Goal: Task Accomplishment & Management: Use online tool/utility

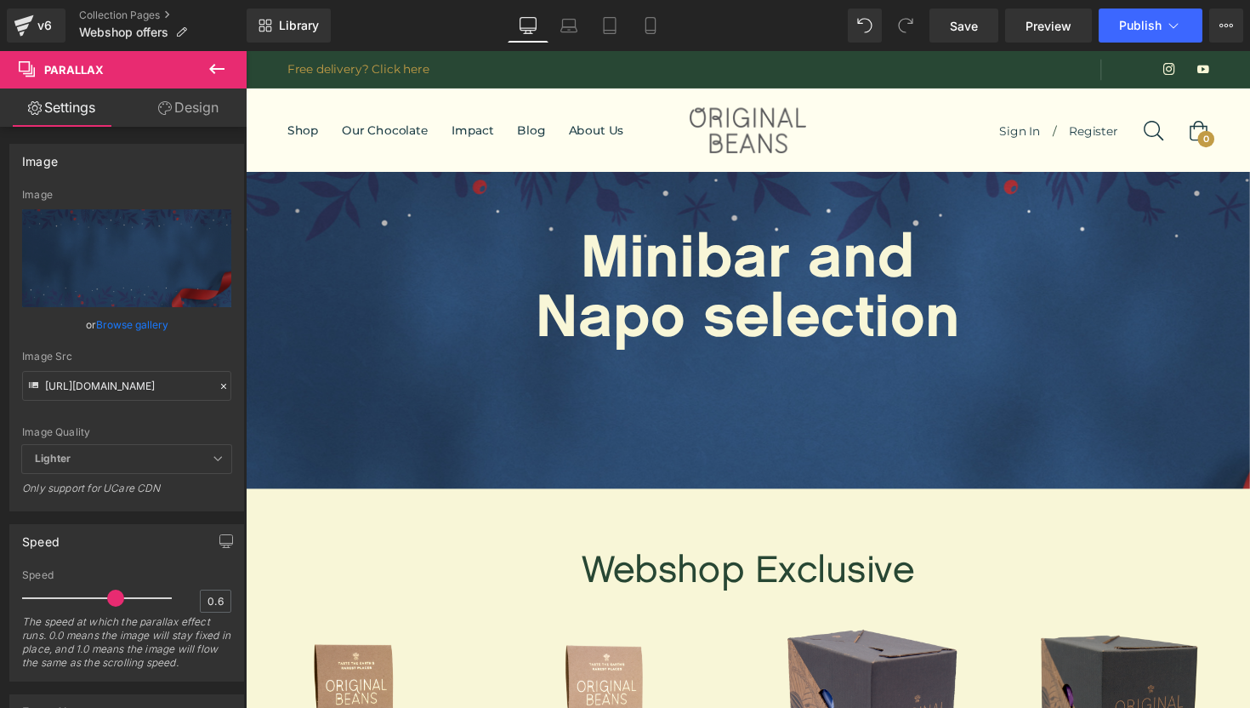
scroll to position [2375, 1029]
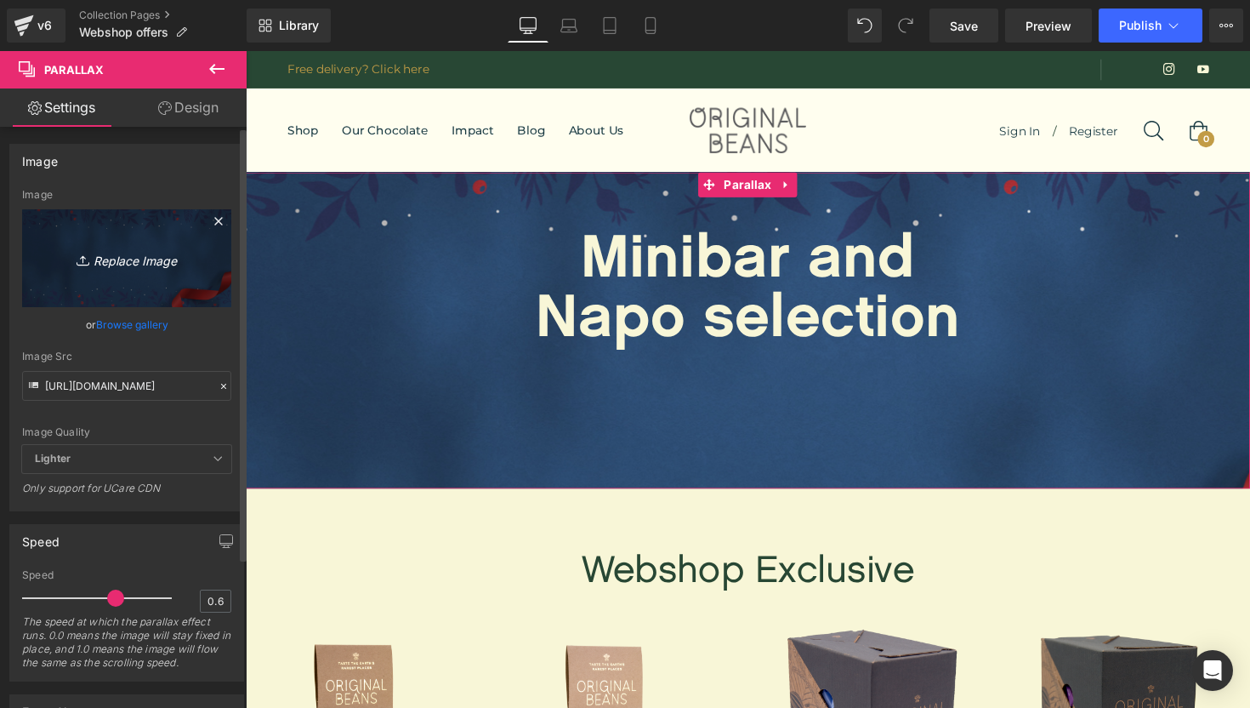
click at [122, 257] on icon "Replace Image" at bounding box center [127, 258] width 136 height 21
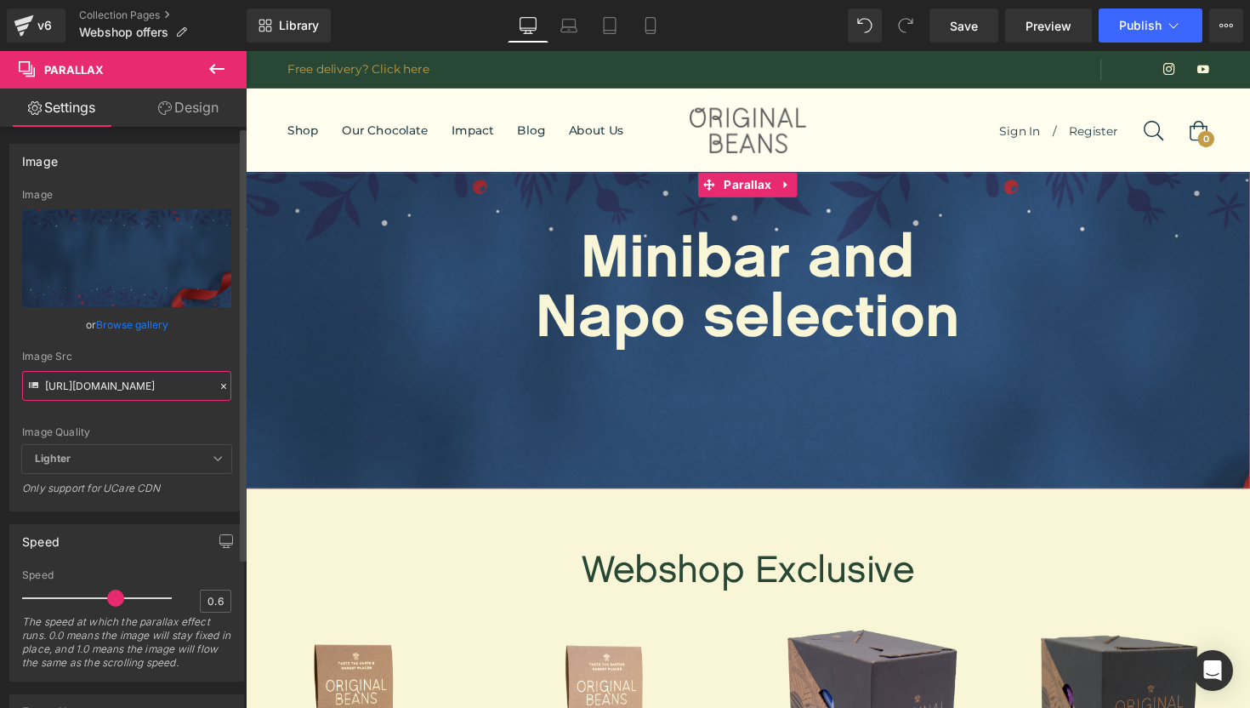
click at [128, 388] on input "[URL][DOMAIN_NAME]" at bounding box center [126, 386] width 209 height 30
paste input "ublic-pictures/Product-pictures/Marketingshots/All-Bars-Hero-ShotLR/i-FtKsvsh/0…"
type input "[URL][DOMAIN_NAME]"
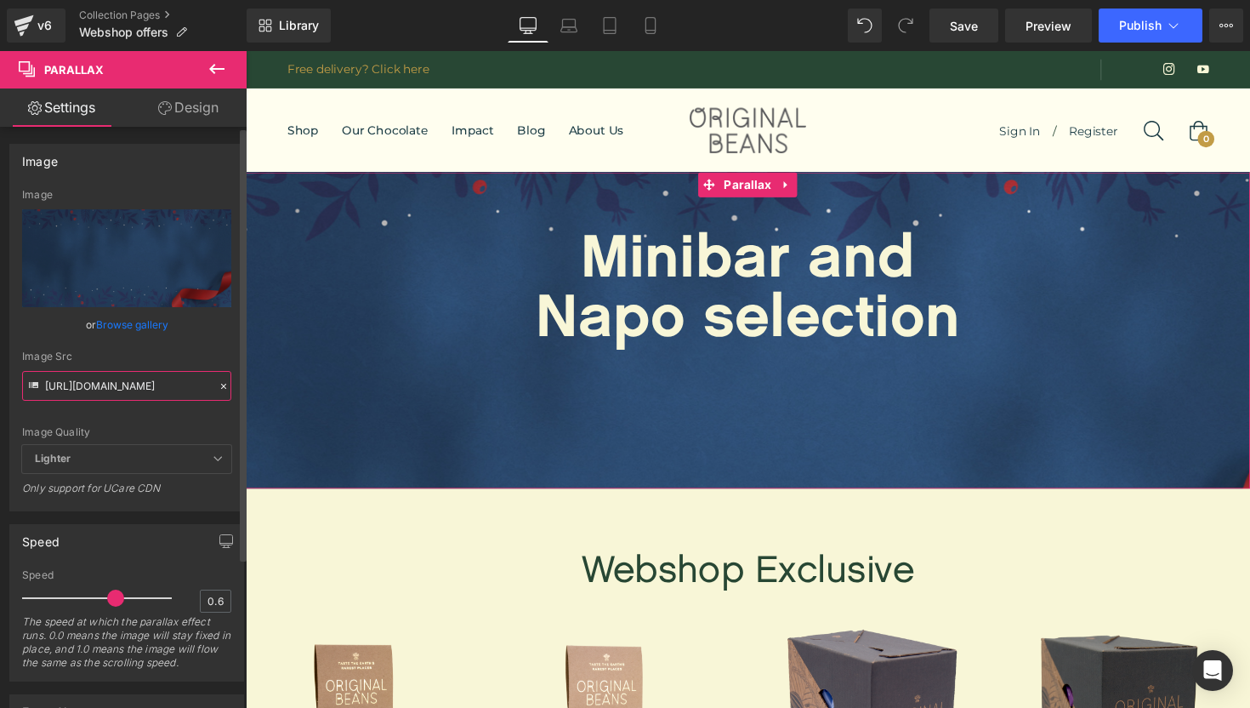
scroll to position [0, 991]
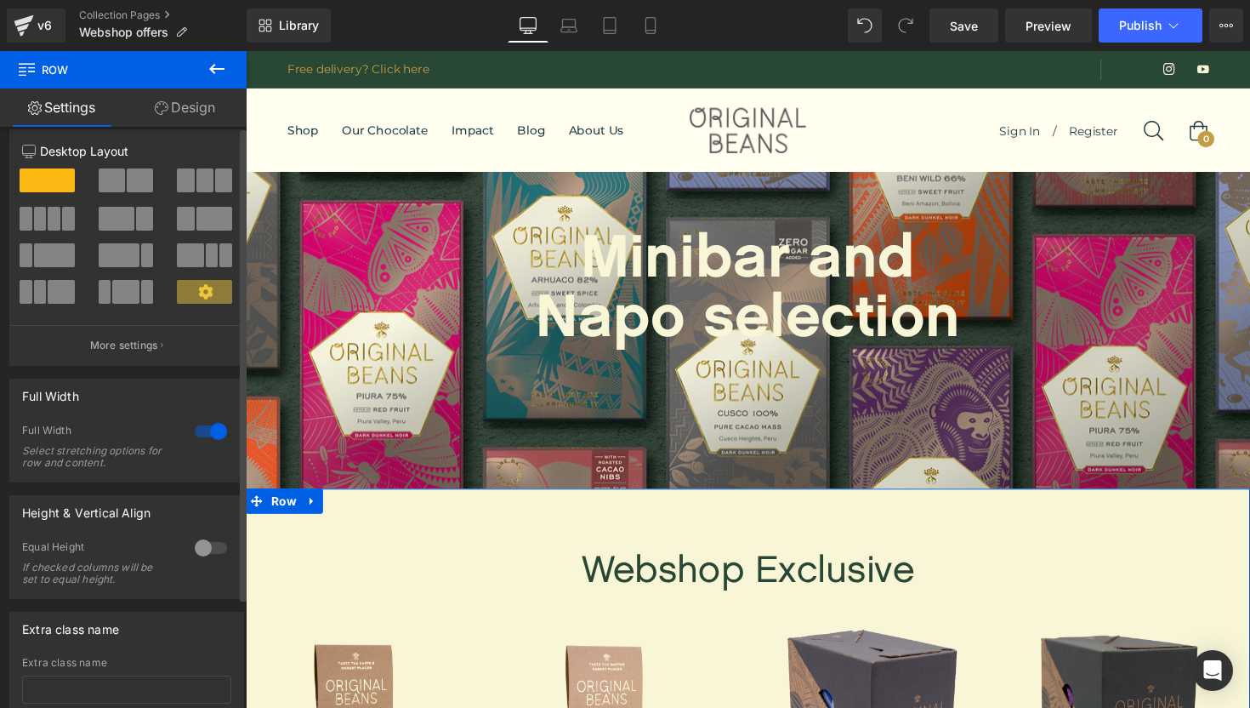
scroll to position [0, 0]
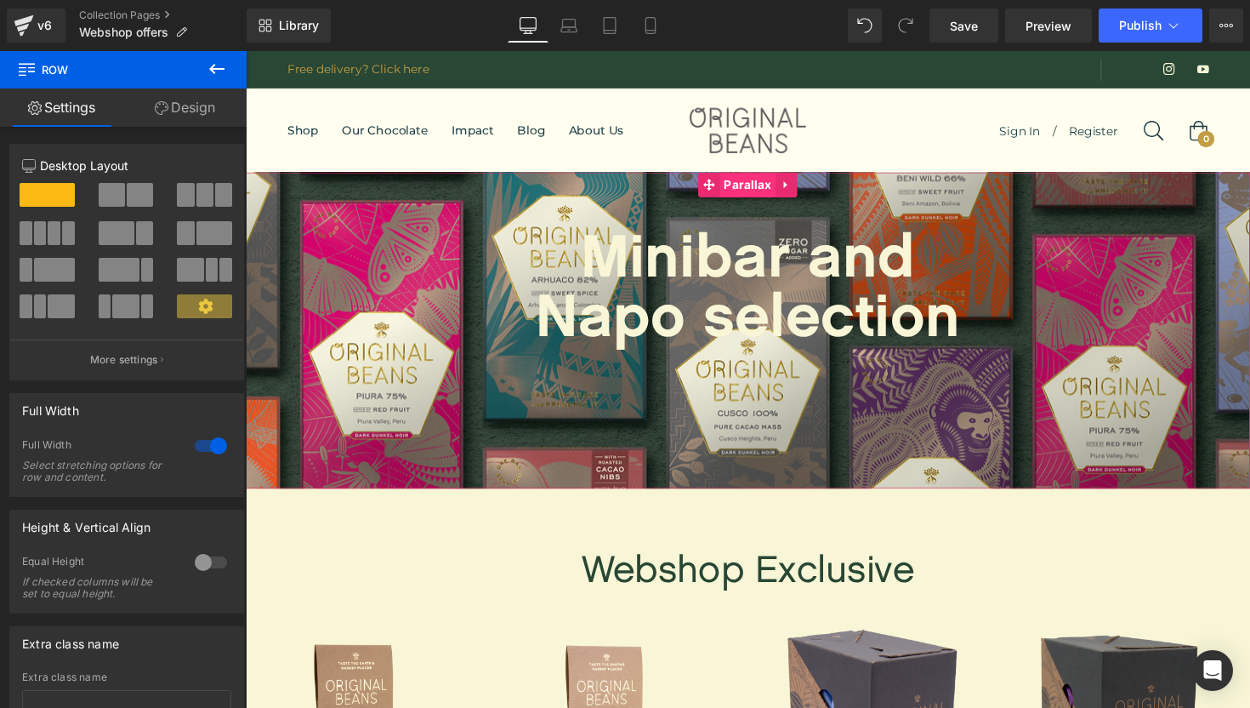
click at [737, 195] on span "Parallax" at bounding box center [759, 188] width 57 height 26
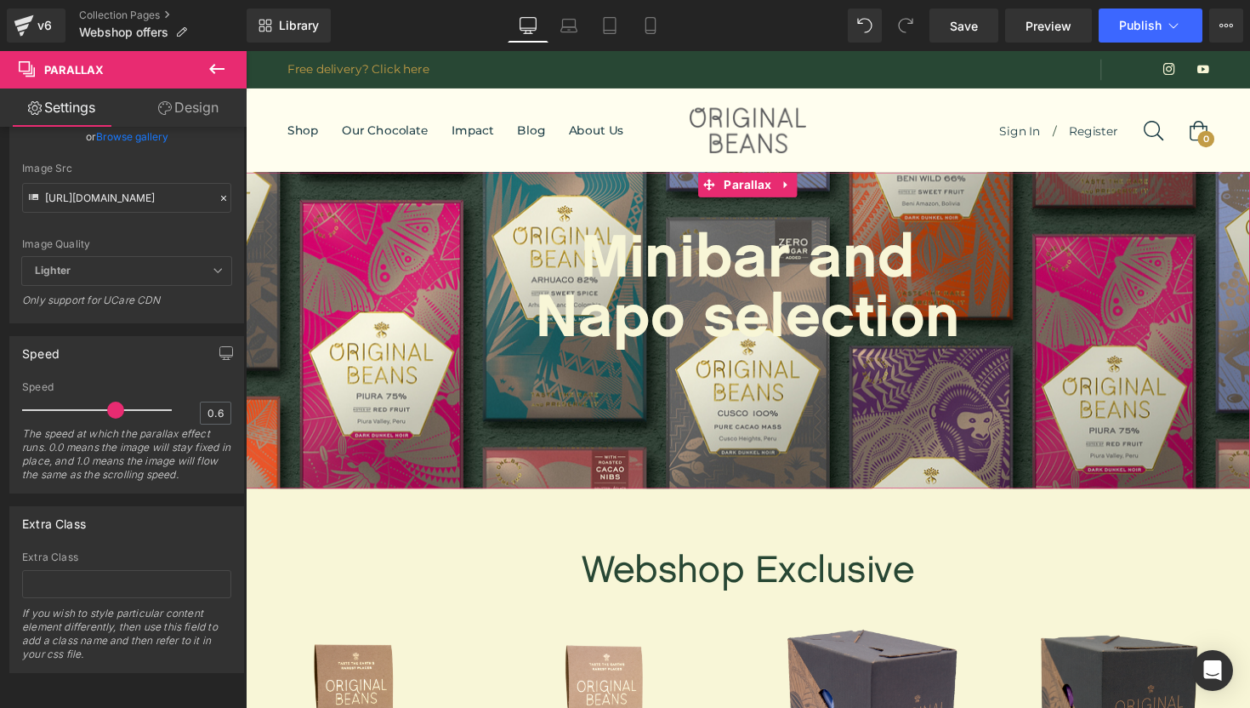
click at [187, 110] on link "Design" at bounding box center [188, 107] width 123 height 38
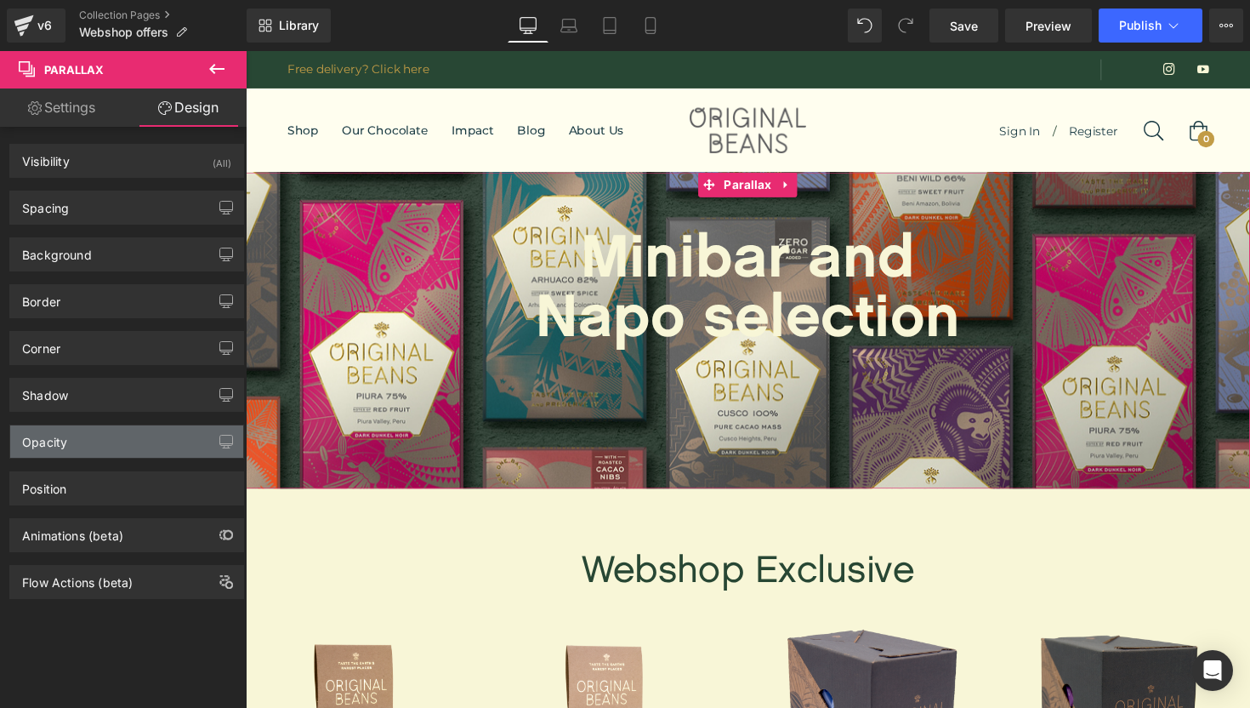
click at [119, 447] on div "Opacity" at bounding box center [126, 441] width 233 height 32
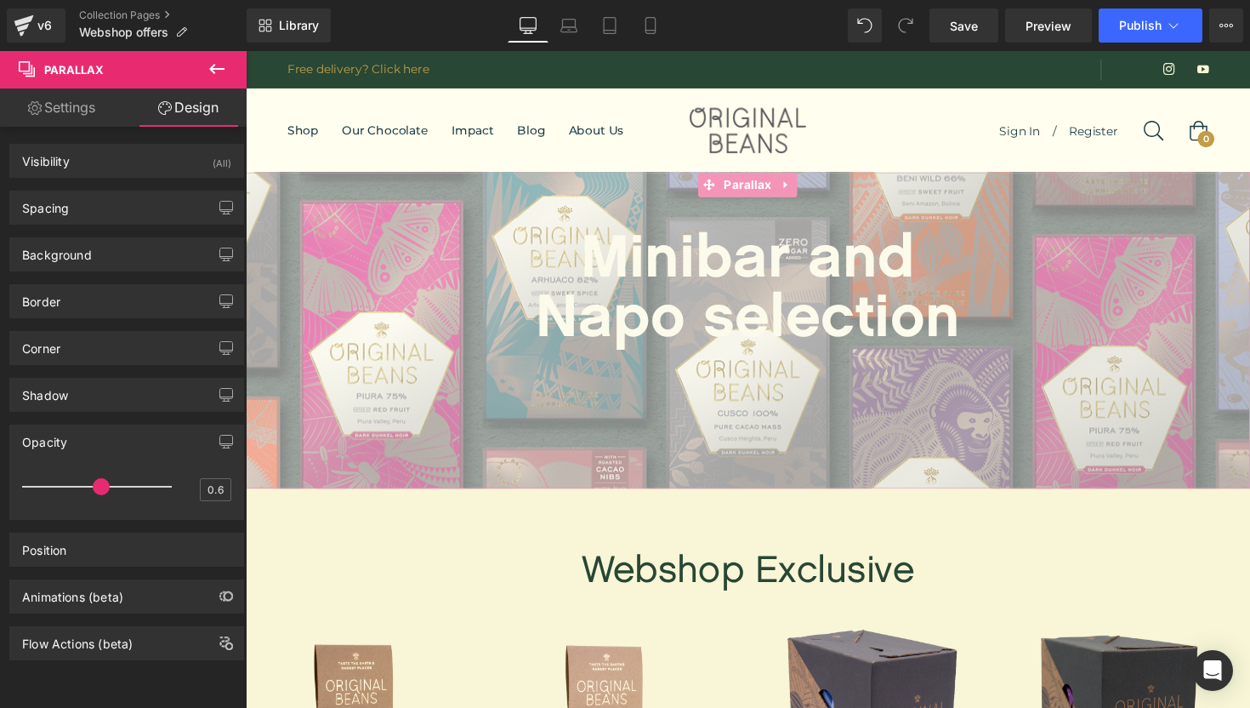
type input "0.7"
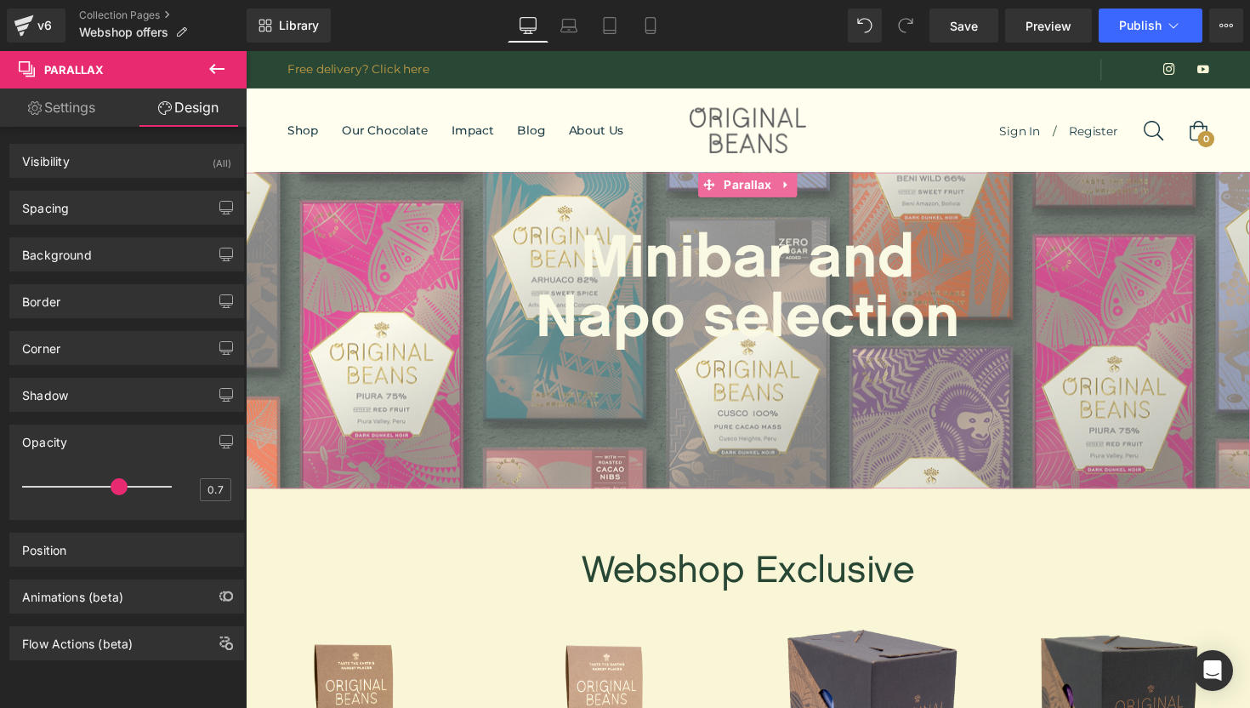
drag, startPoint x: 168, startPoint y: 488, endPoint x: 122, endPoint y: 491, distance: 46.9
click at [122, 491] on div at bounding box center [101, 487] width 141 height 34
click at [148, 249] on div "Background" at bounding box center [126, 254] width 233 height 32
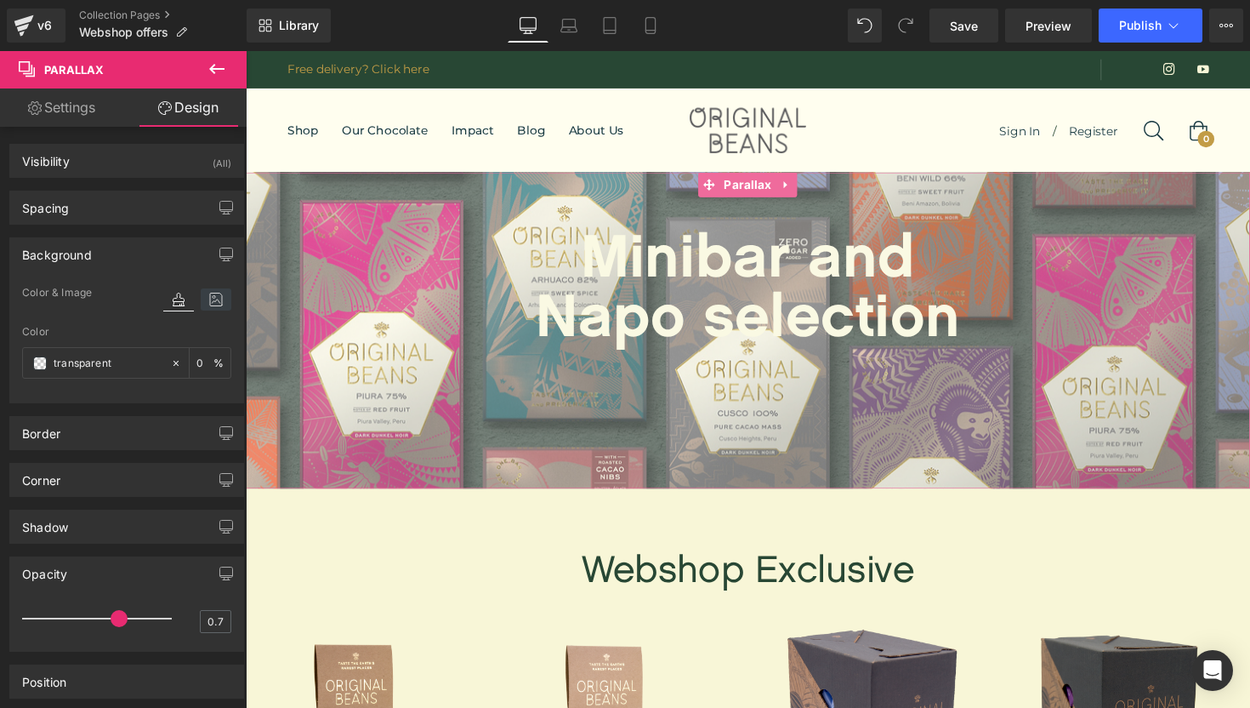
click at [209, 299] on icon at bounding box center [216, 299] width 31 height 22
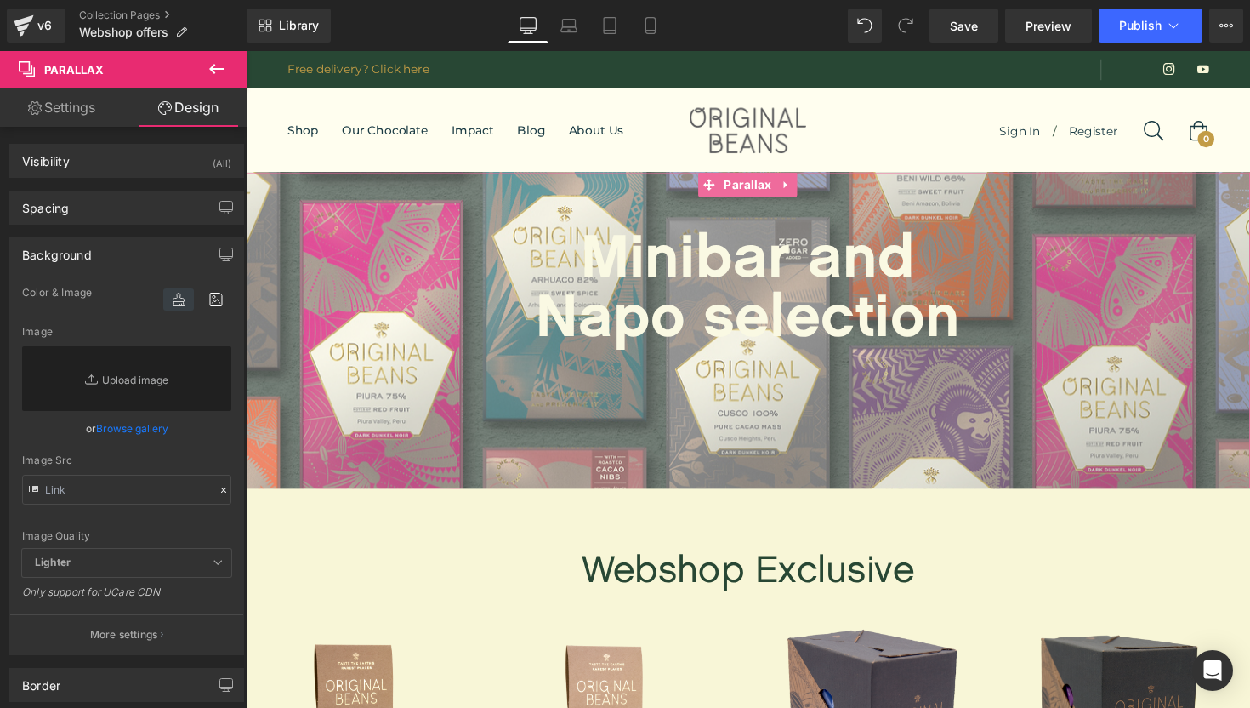
click at [169, 306] on icon at bounding box center [178, 299] width 31 height 22
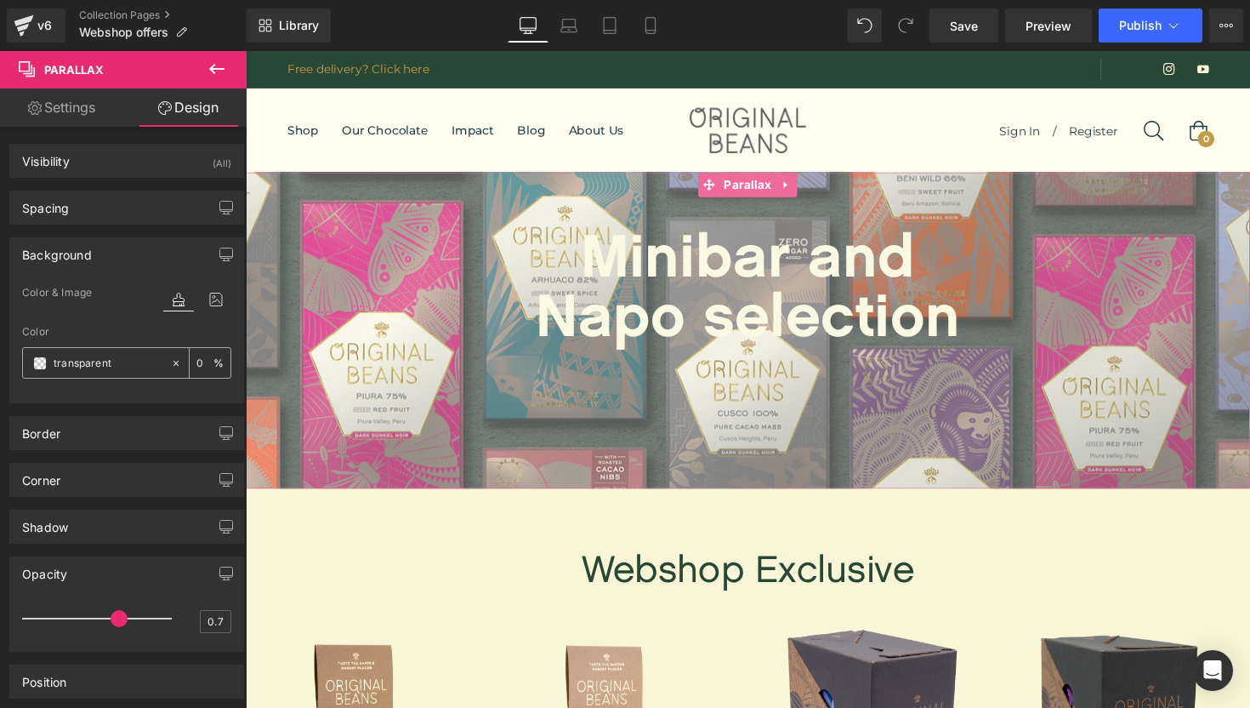
click at [44, 362] on span at bounding box center [40, 363] width 14 height 14
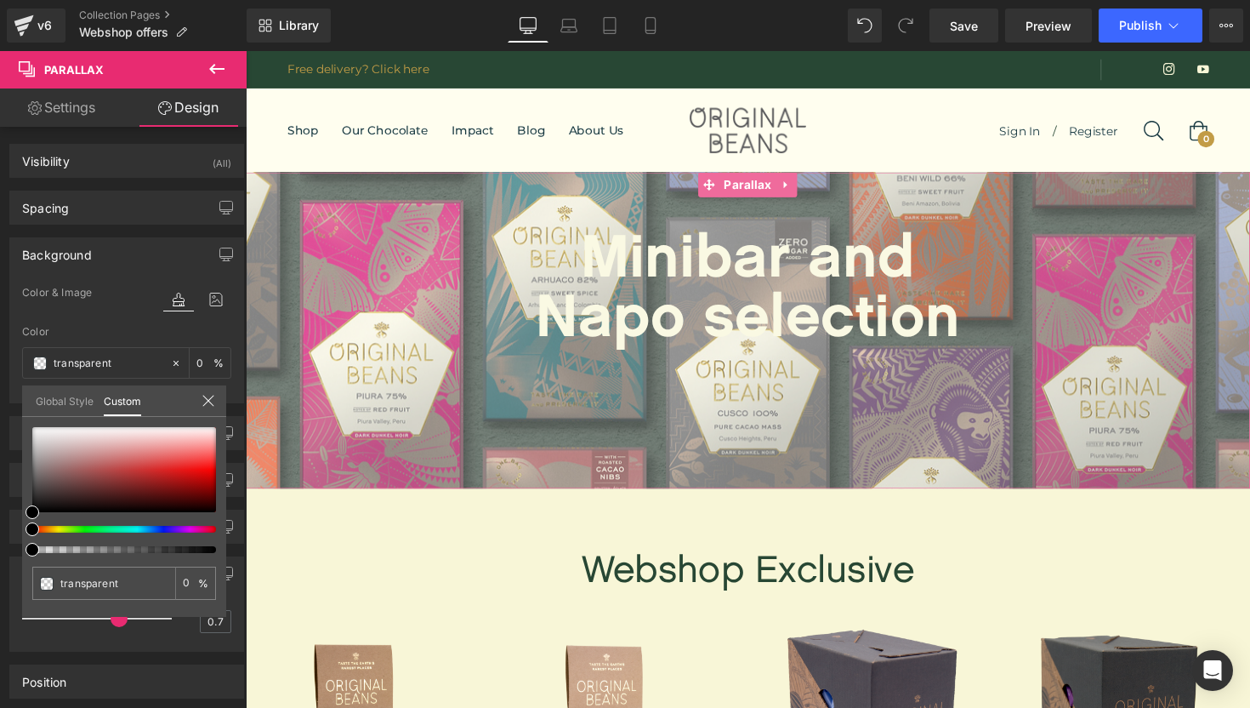
click at [68, 401] on link "Global Style" at bounding box center [65, 399] width 58 height 29
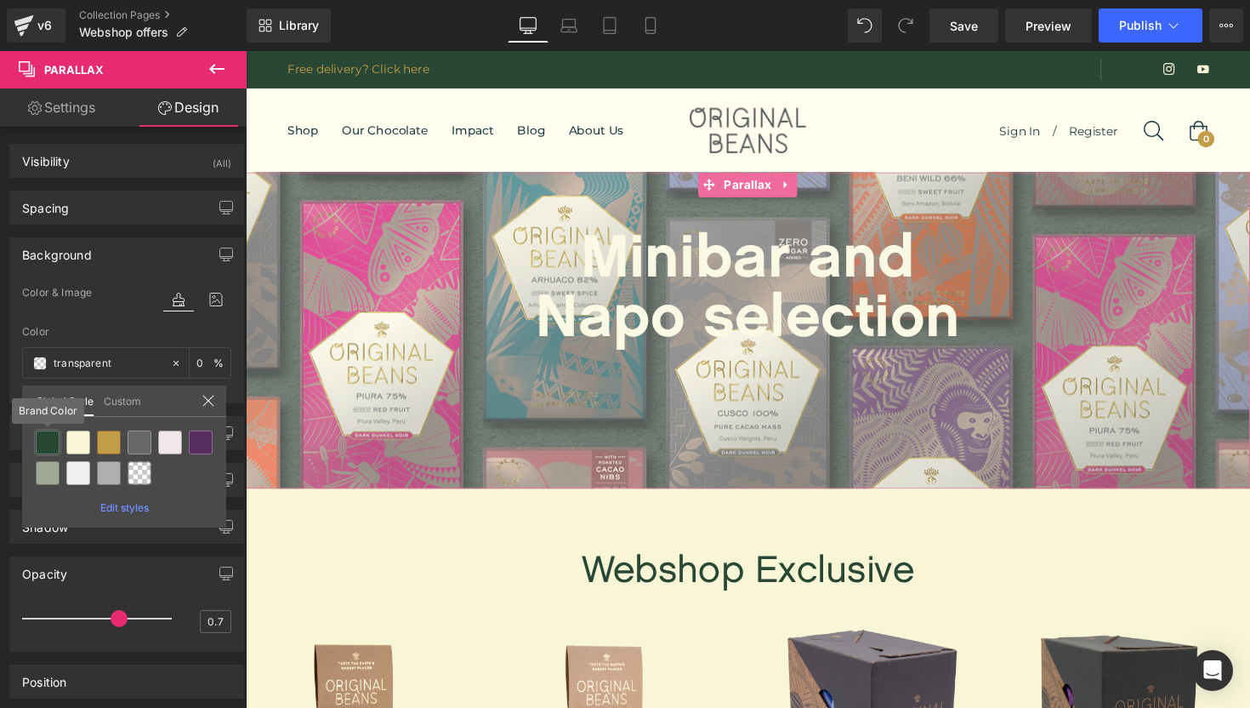
click at [37, 441] on div at bounding box center [48, 442] width 24 height 24
type input "Brand Color"
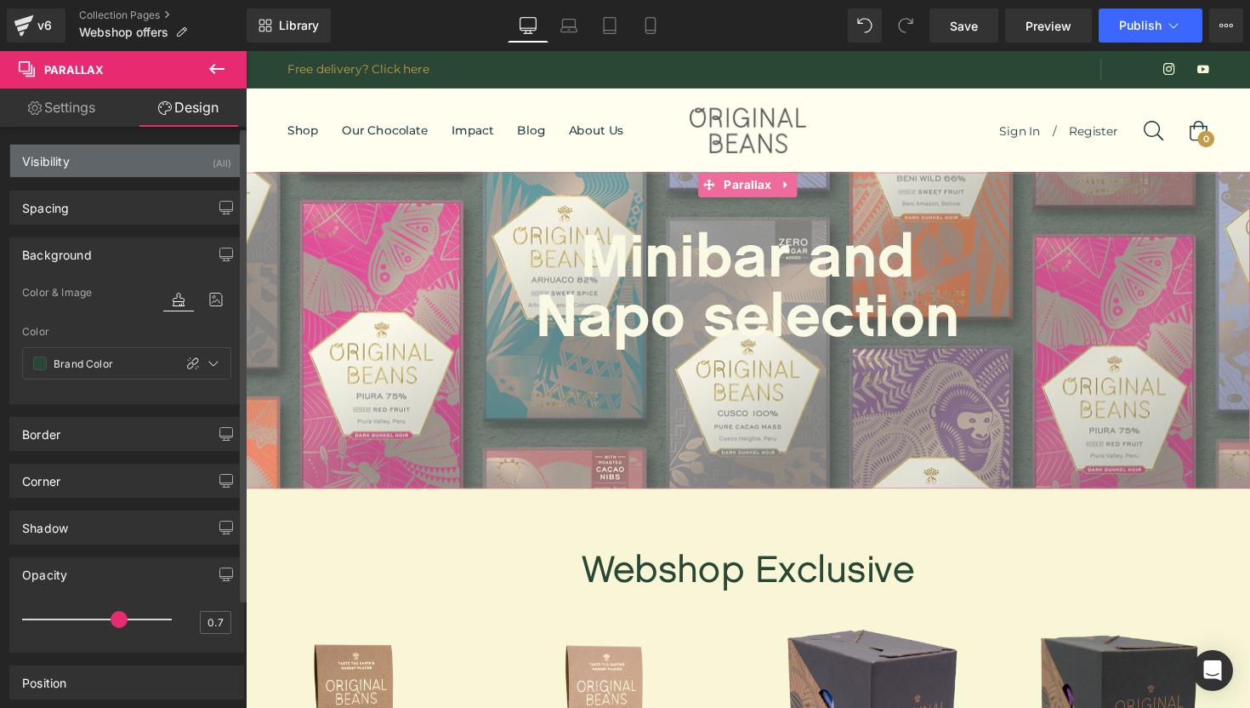
click at [60, 167] on div "Visibility" at bounding box center [46, 157] width 48 height 24
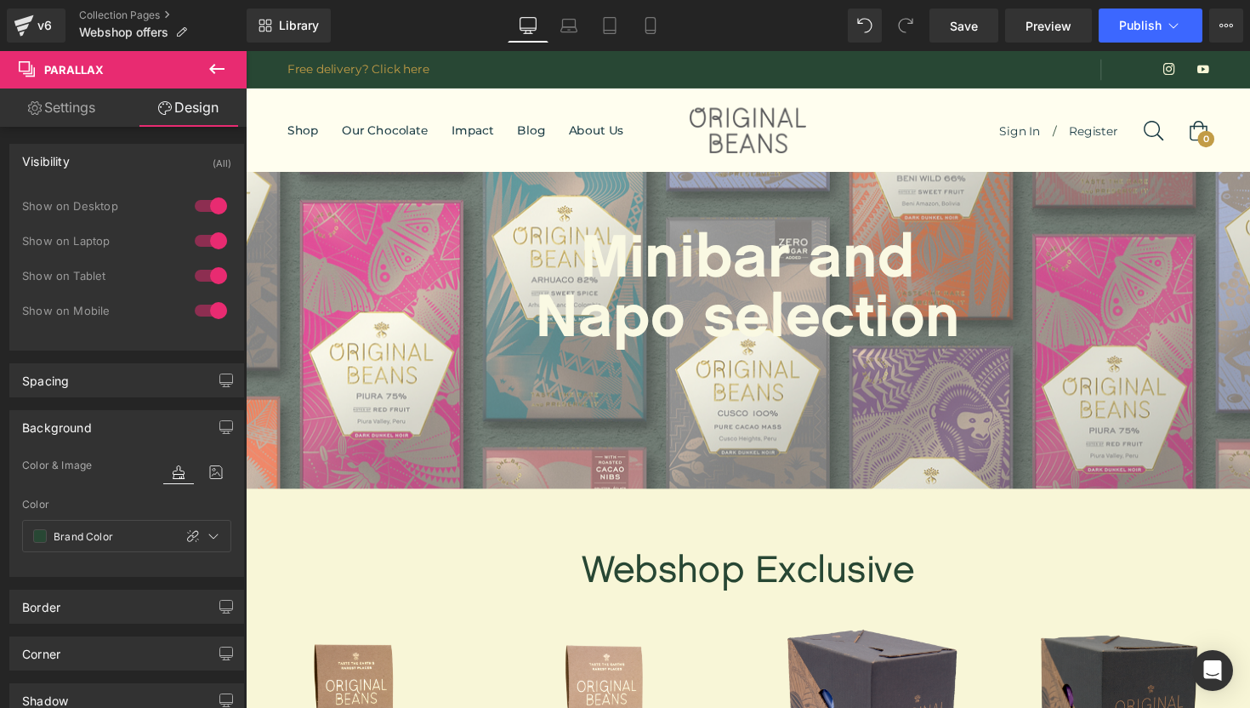
click at [218, 73] on icon at bounding box center [217, 69] width 20 height 20
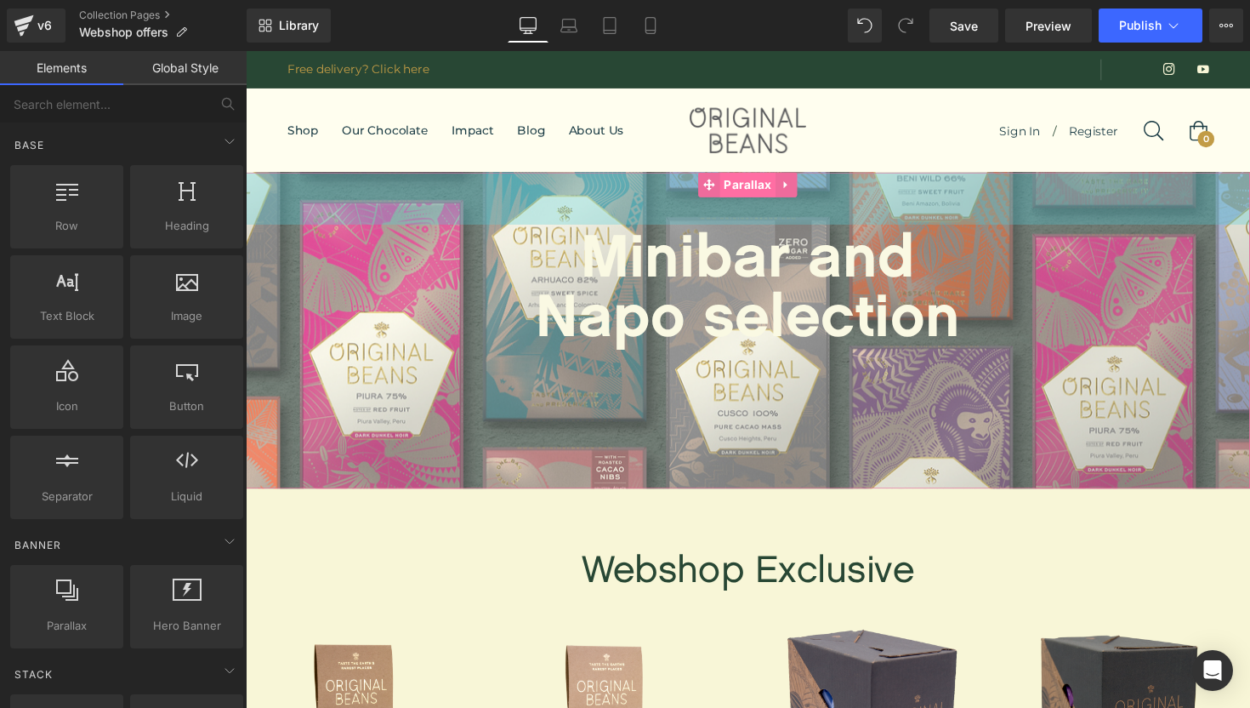
click at [763, 199] on span "Parallax" at bounding box center [759, 188] width 57 height 26
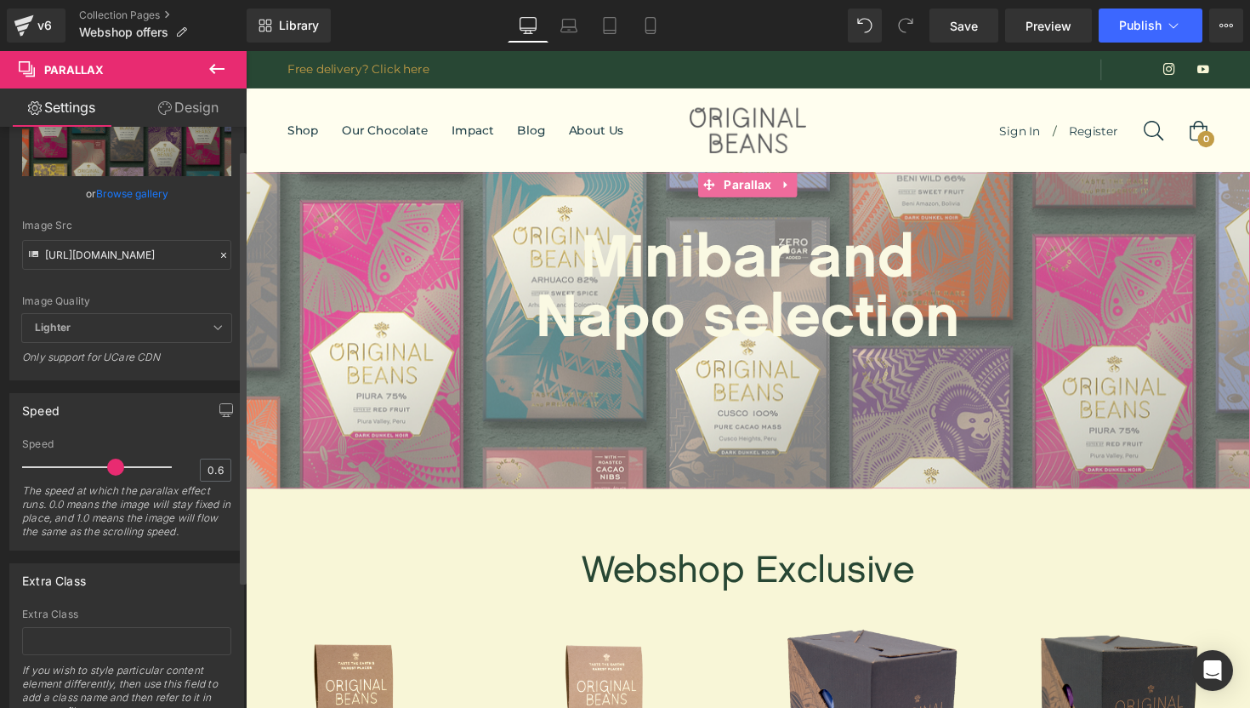
scroll to position [135, 0]
click at [203, 318] on span "Lighter" at bounding box center [126, 324] width 209 height 28
click at [209, 328] on span "Lighter" at bounding box center [126, 324] width 209 height 28
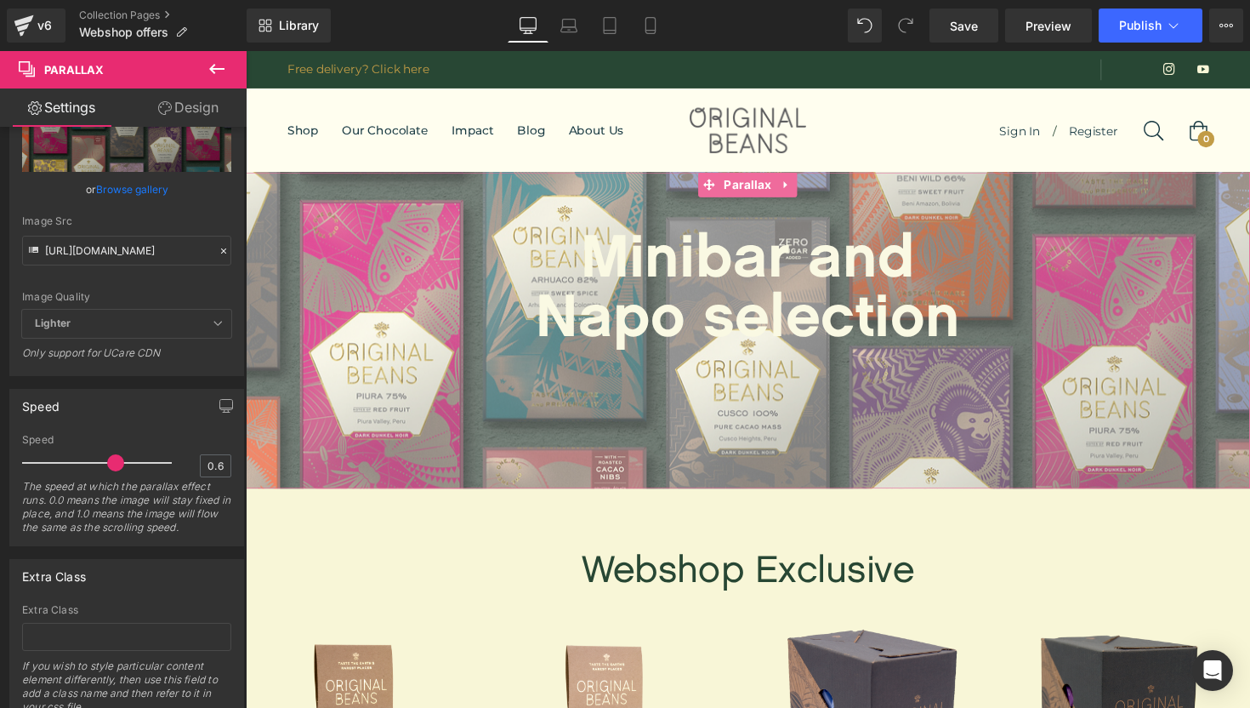
click at [189, 105] on link "Design" at bounding box center [188, 107] width 123 height 38
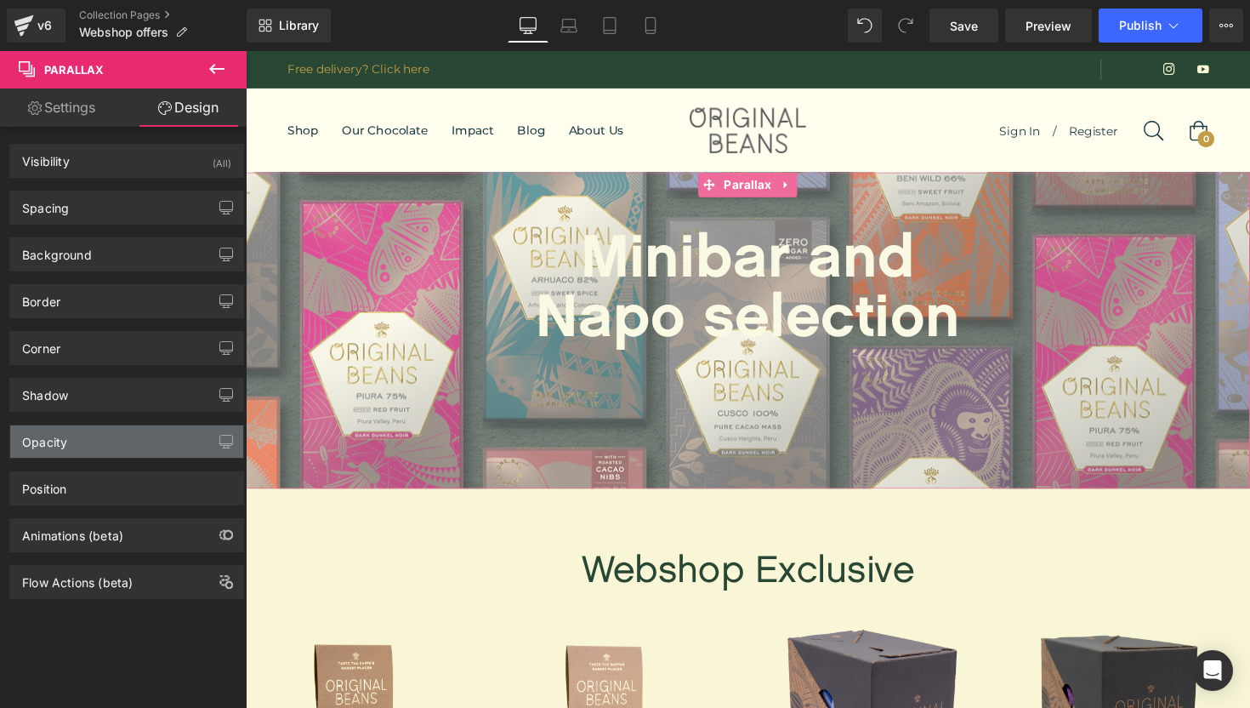
click at [139, 441] on div "Opacity" at bounding box center [126, 441] width 233 height 32
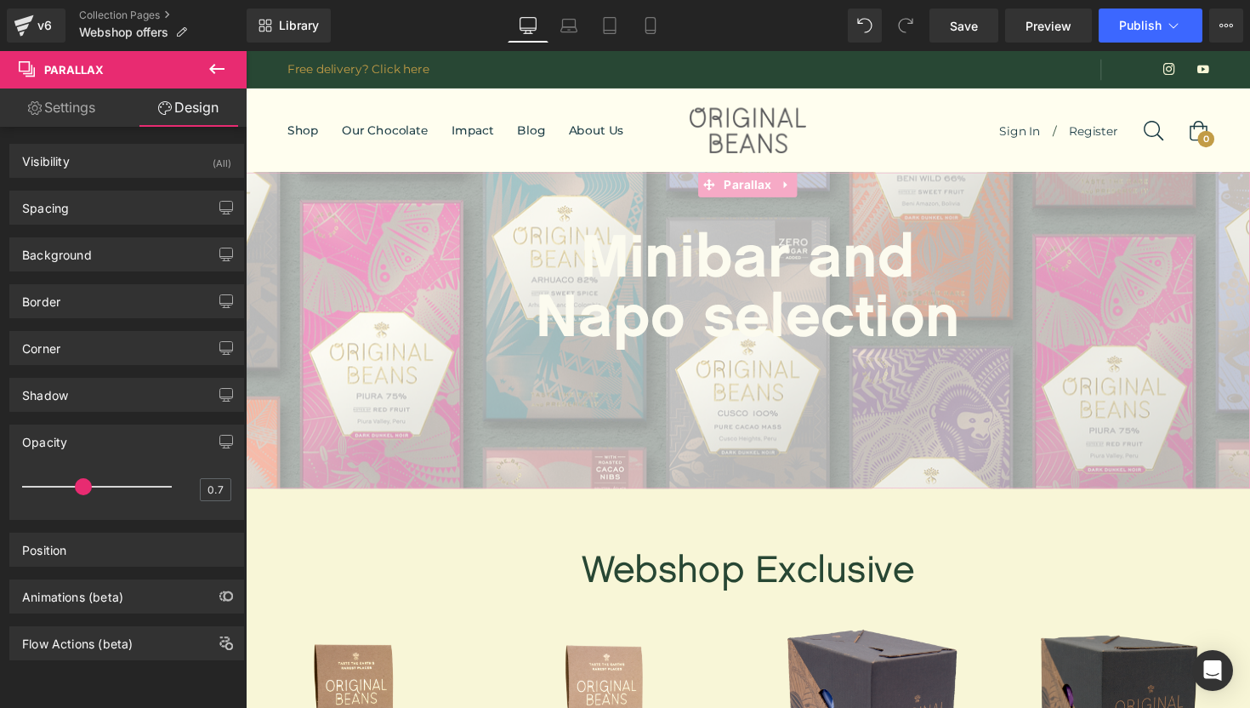
type input "1"
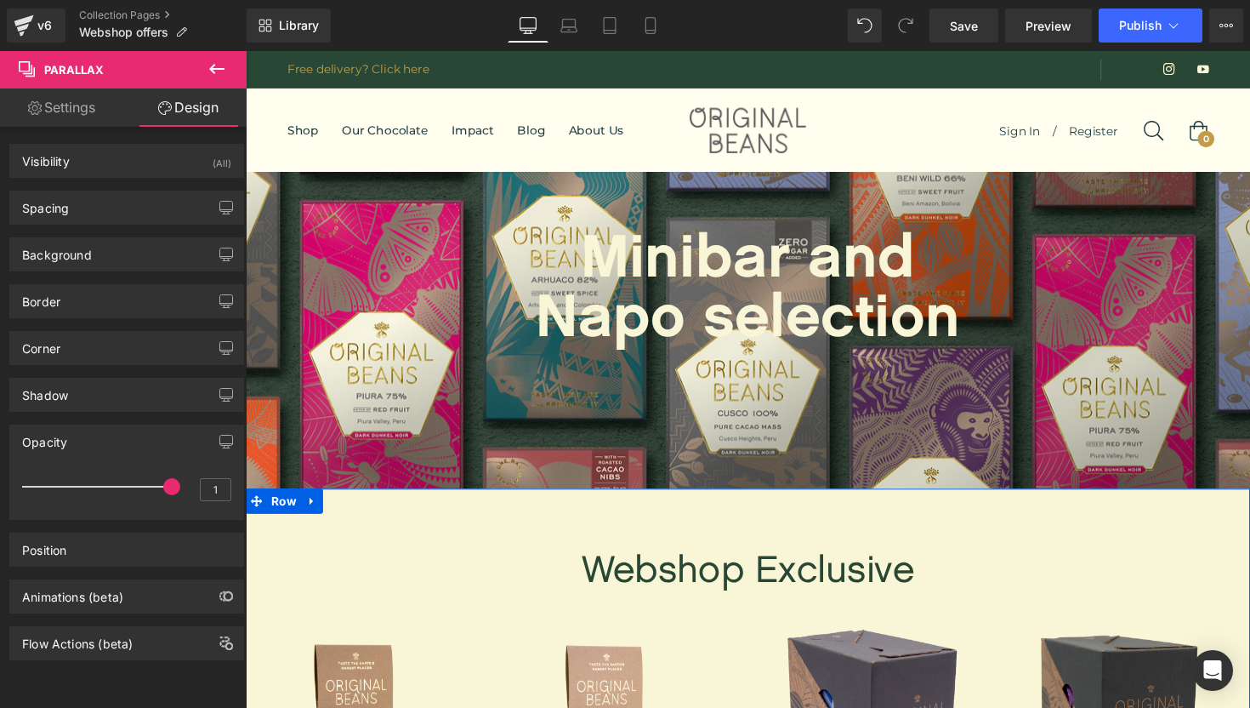
drag, startPoint x: 381, startPoint y: 536, endPoint x: 271, endPoint y: 506, distance: 113.7
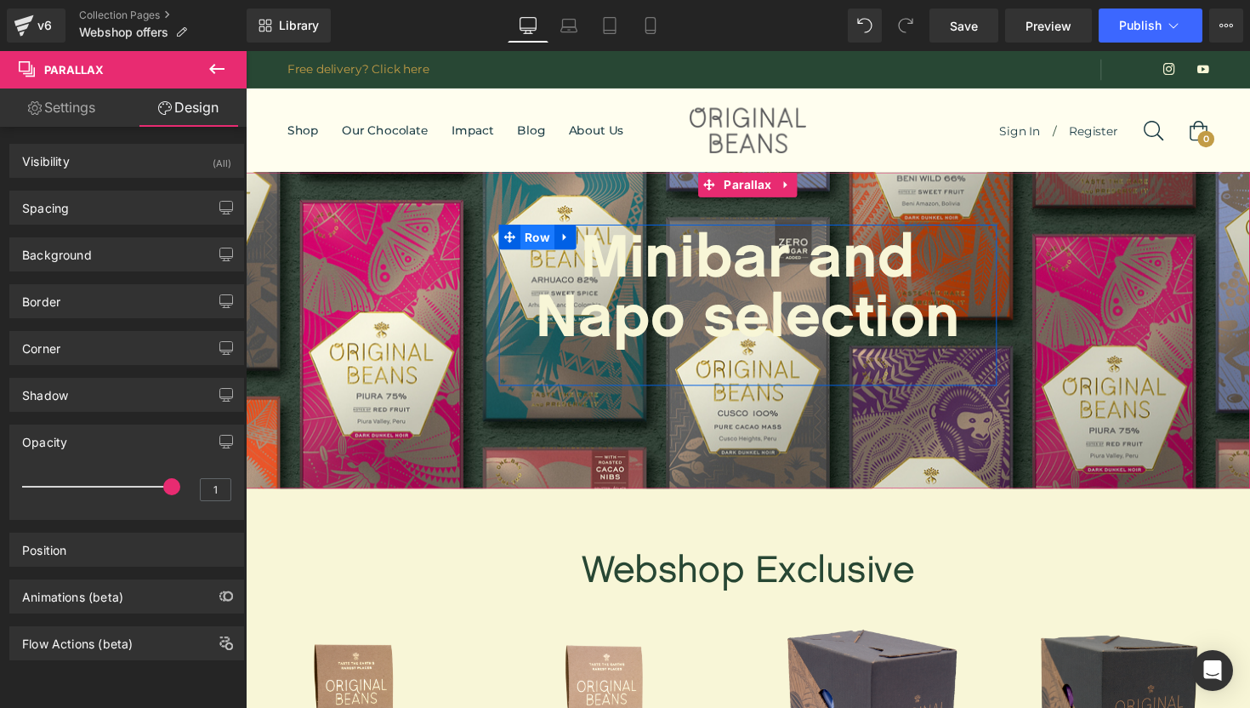
click at [545, 247] on span "Row" at bounding box center [544, 242] width 35 height 26
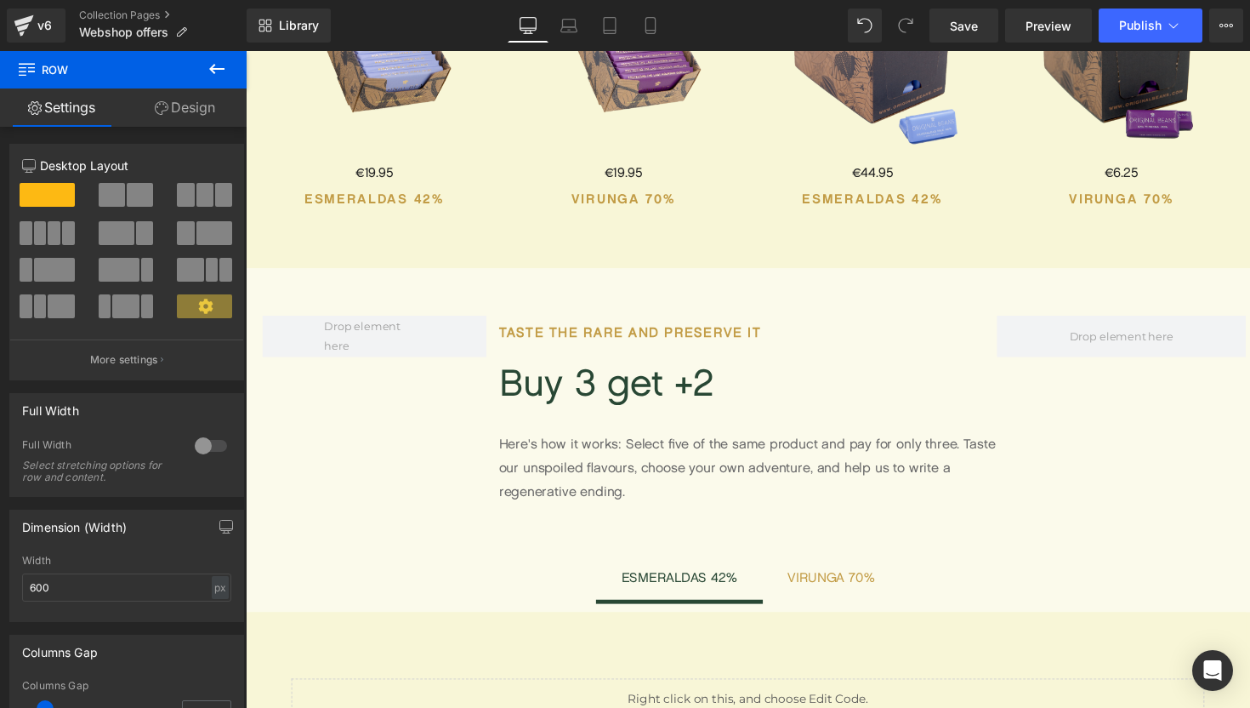
scroll to position [959, 0]
